Goal: Navigation & Orientation: Find specific page/section

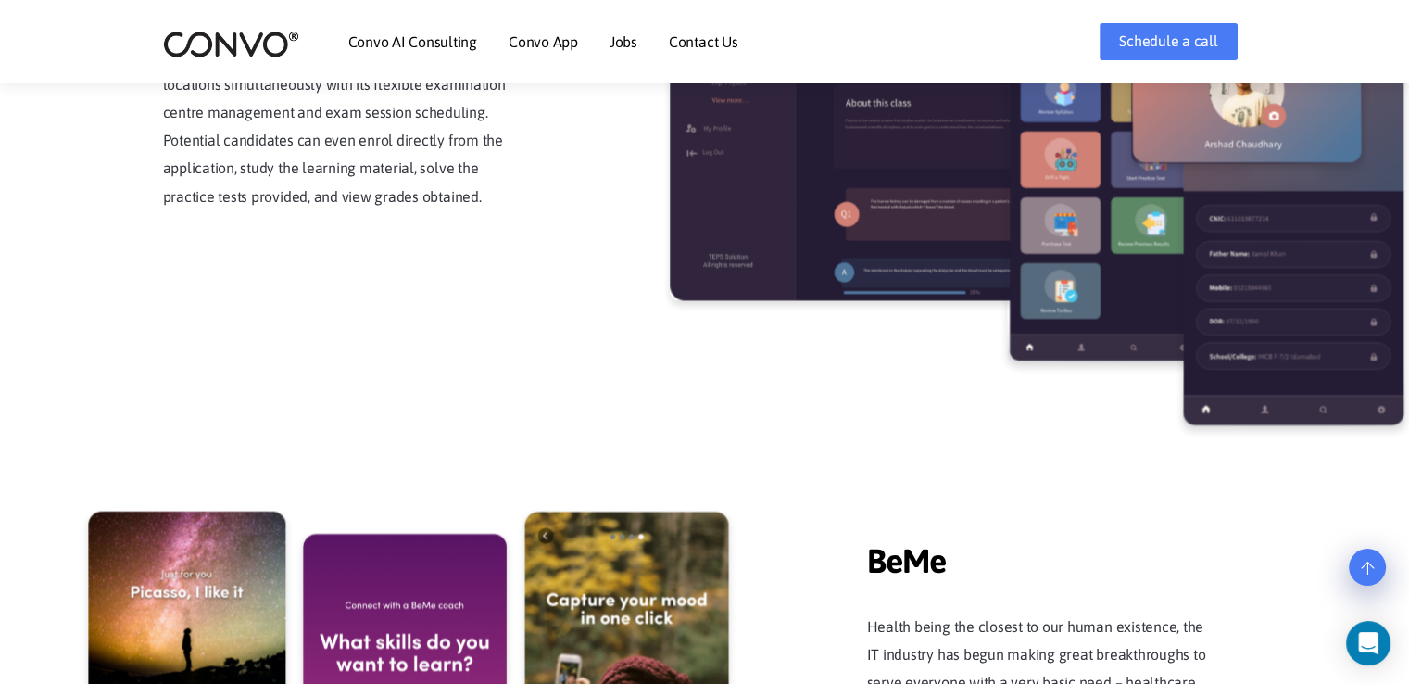
scroll to position [3983, 0]
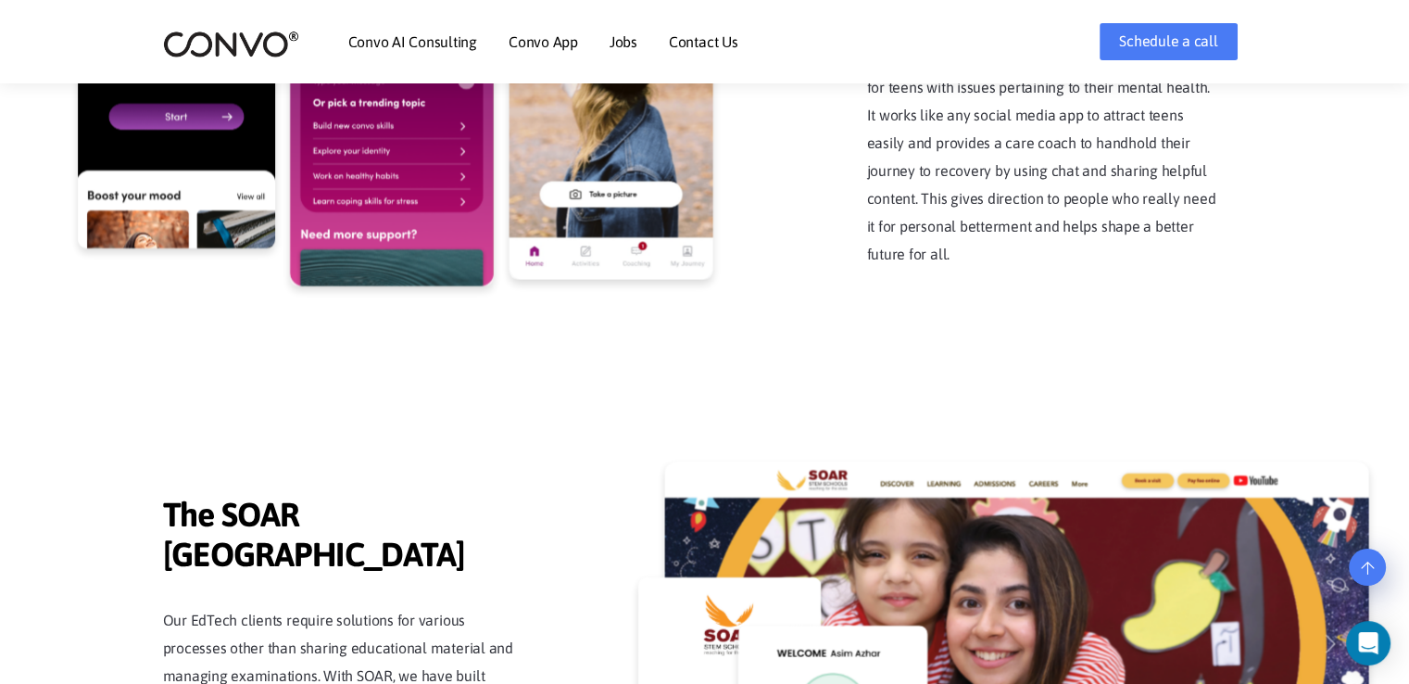
click at [611, 45] on link "Jobs" at bounding box center [623, 41] width 28 height 15
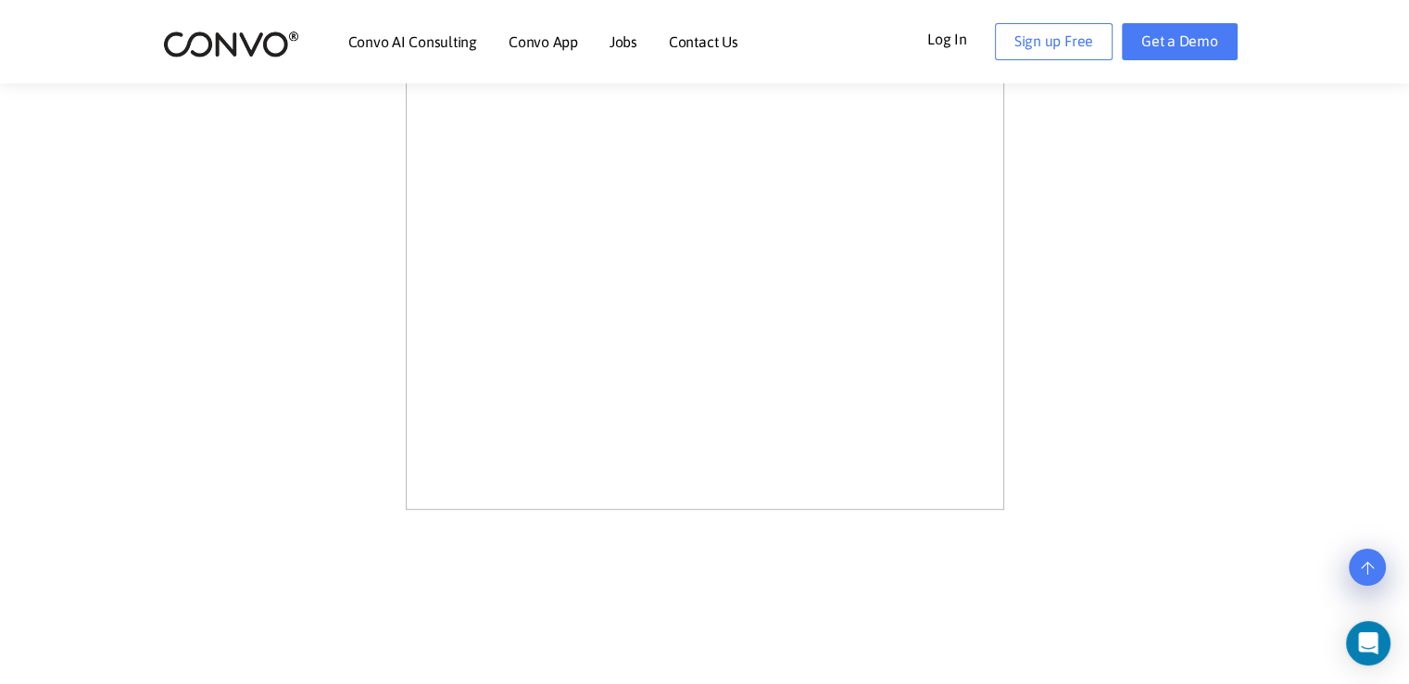
scroll to position [1153, 0]
